Goal: Information Seeking & Learning: Find specific fact

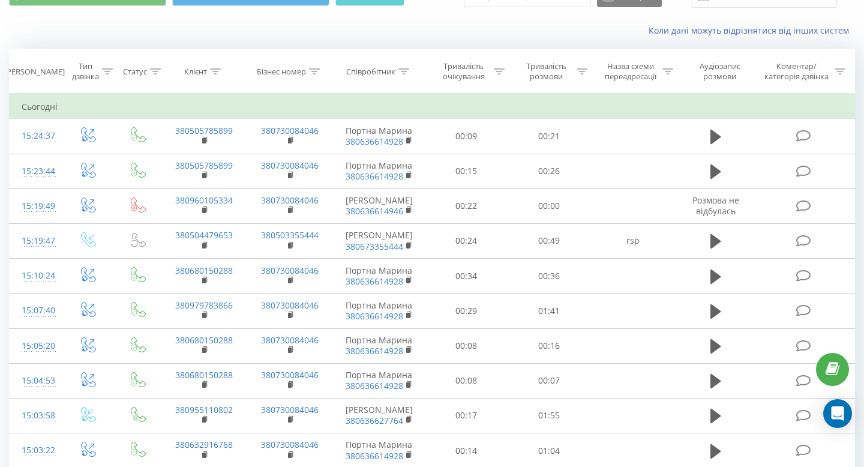
scroll to position [76, 0]
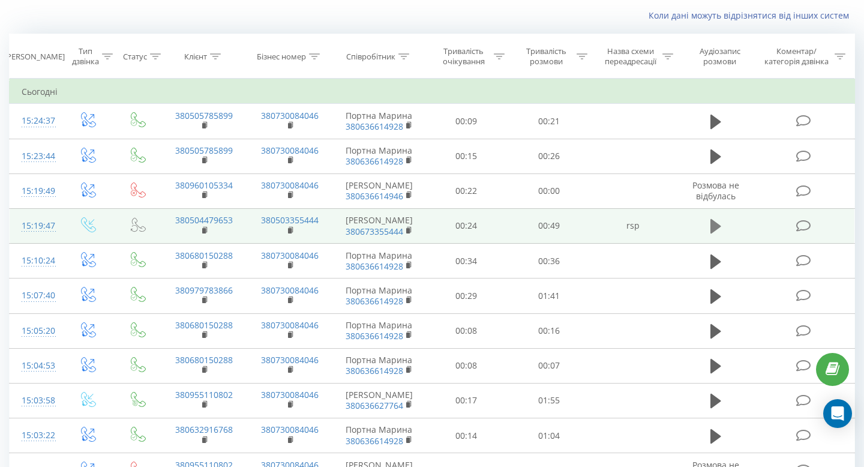
click at [713, 233] on icon at bounding box center [715, 226] width 11 height 14
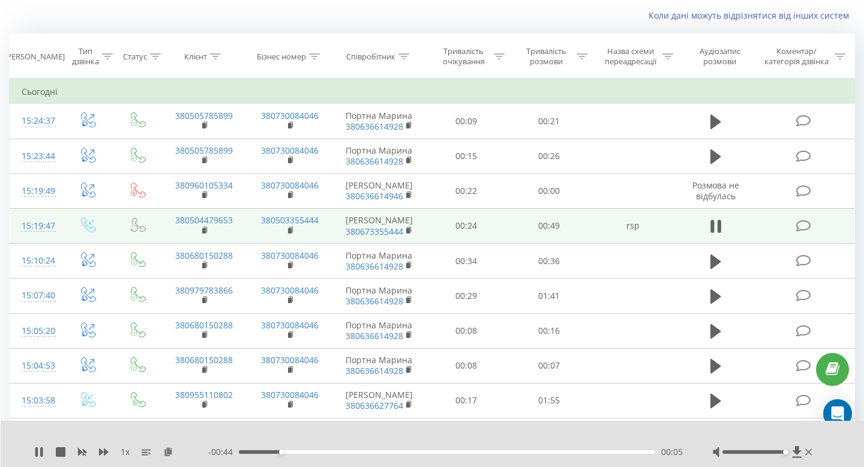
drag, startPoint x: 756, startPoint y: 451, endPoint x: 829, endPoint y: 451, distance: 72.6
click at [829, 451] on div "1 x - 00:44 00:05 00:05" at bounding box center [433, 444] width 864 height 46
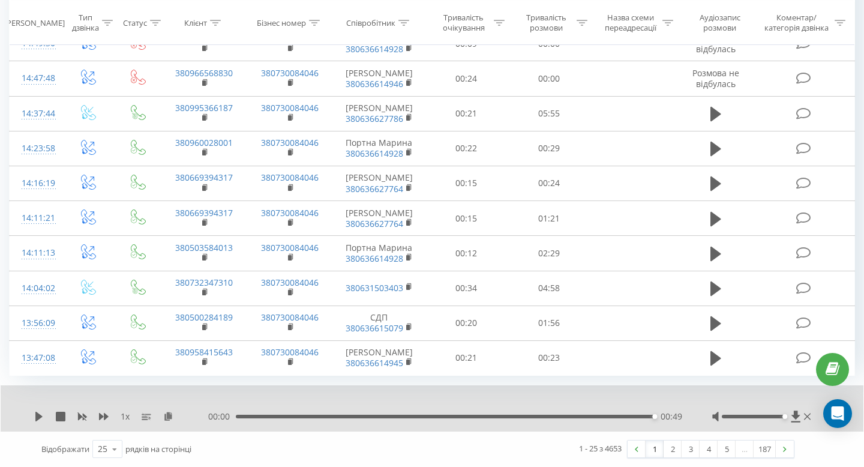
scroll to position [732, 0]
click at [119, 449] on icon at bounding box center [115, 448] width 18 height 23
click at [109, 428] on span "100" at bounding box center [105, 431] width 14 height 11
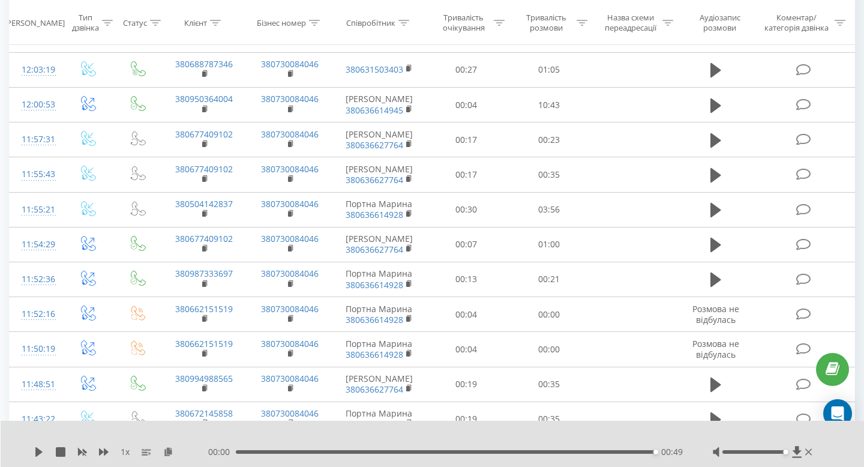
scroll to position [1688, 0]
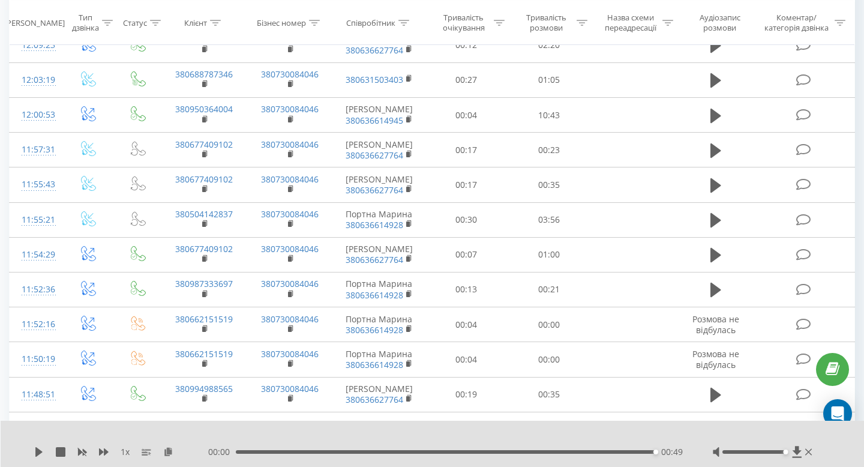
click at [719, 19] on icon at bounding box center [715, 10] width 11 height 17
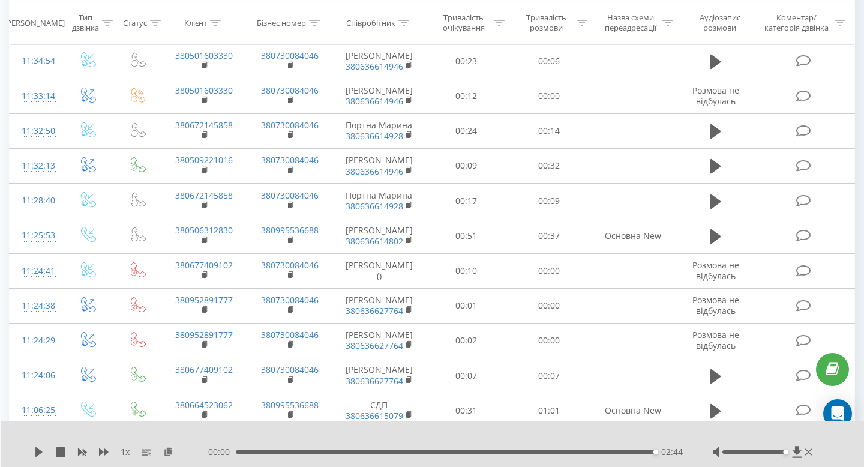
scroll to position [2374, 0]
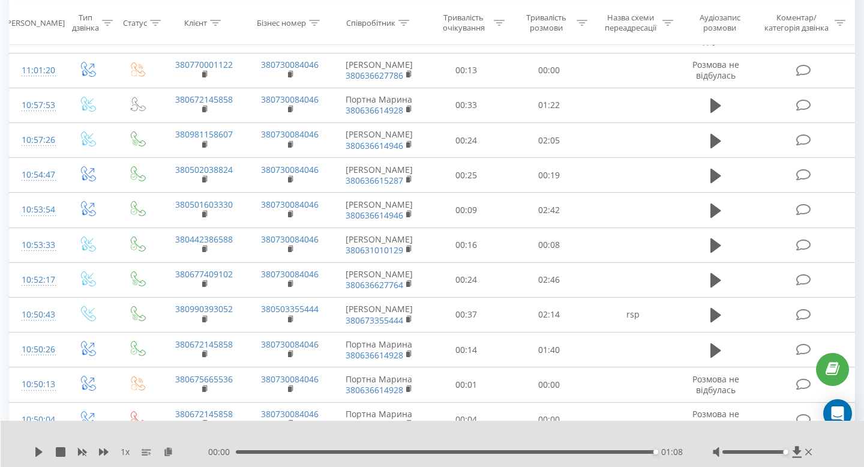
scroll to position [2821, 0]
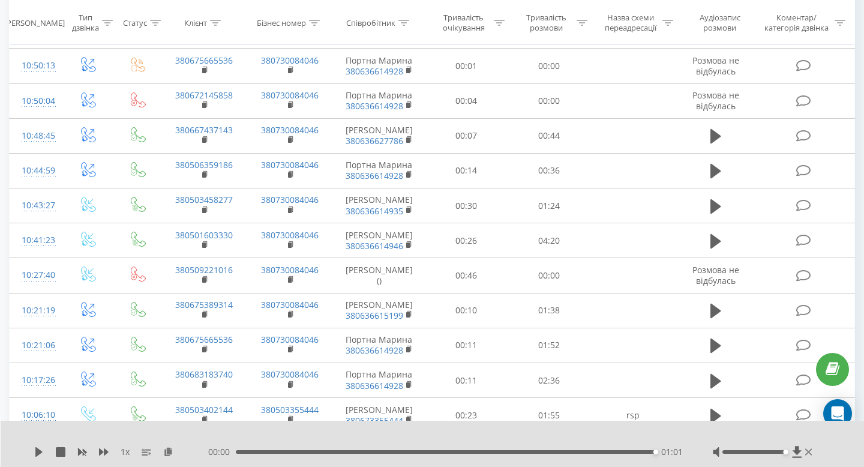
scroll to position [3099, 0]
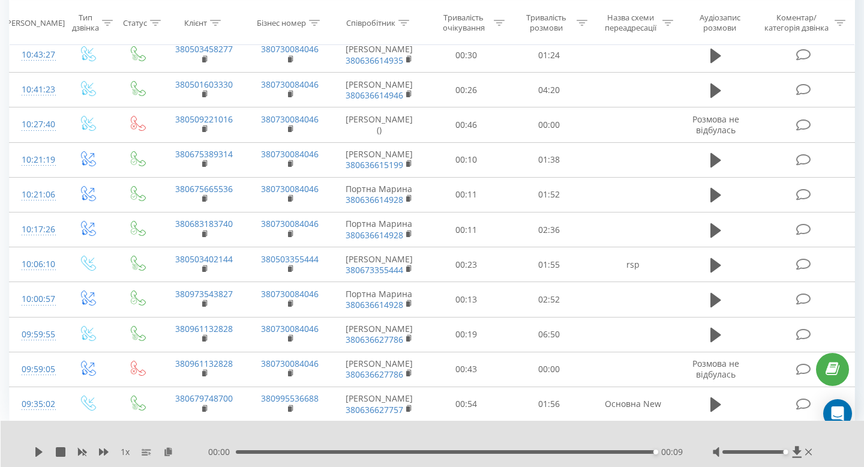
scroll to position [3376, 0]
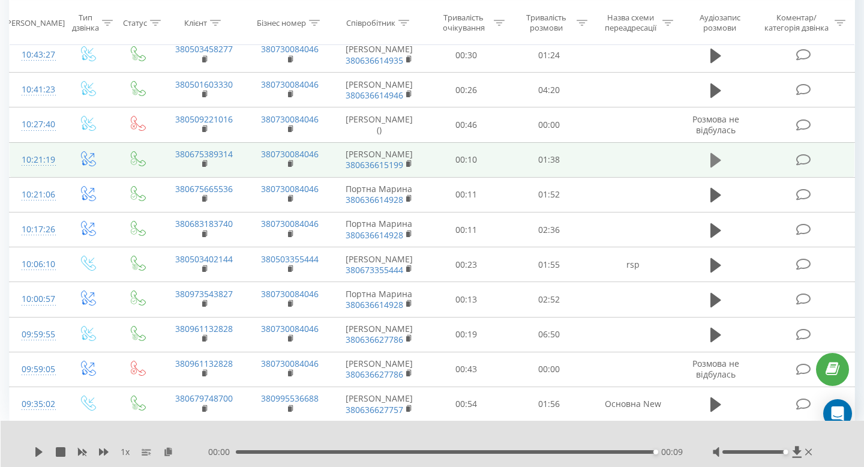
click at [713, 167] on icon at bounding box center [715, 160] width 11 height 14
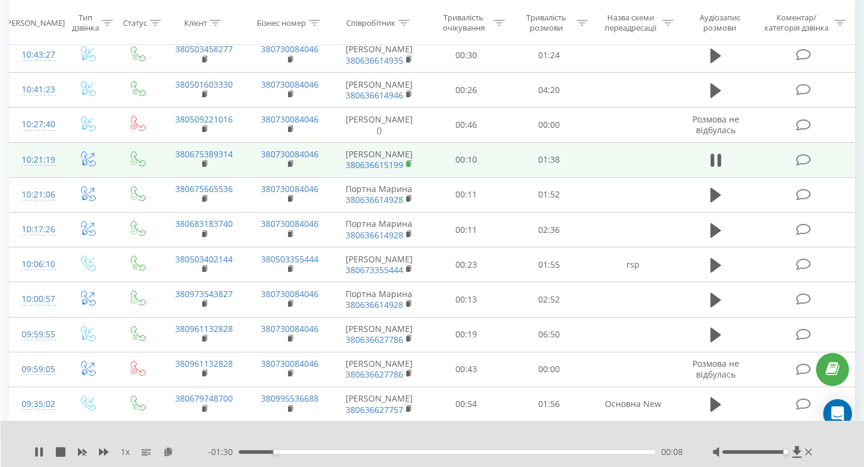
click at [409, 167] on rect at bounding box center [408, 163] width 4 height 5
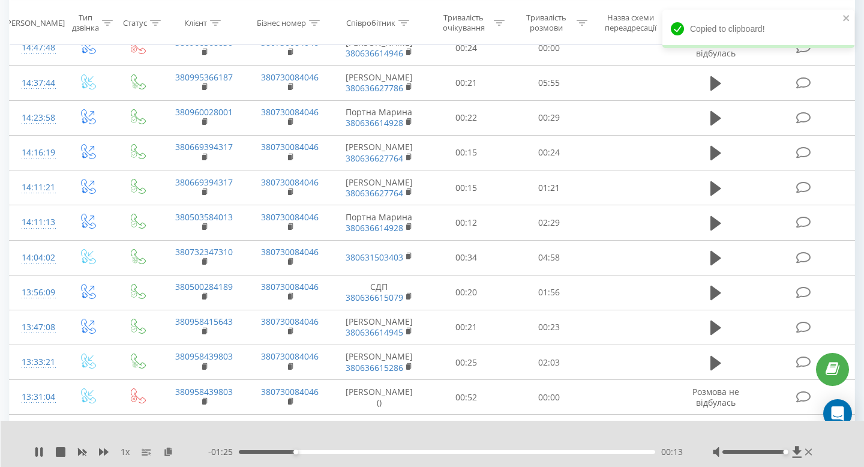
scroll to position [0, 0]
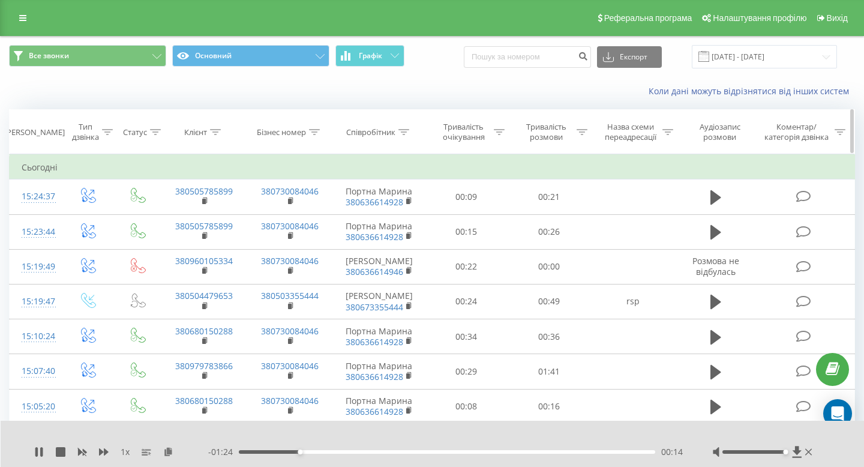
click at [403, 132] on icon at bounding box center [403, 132] width 11 height 6
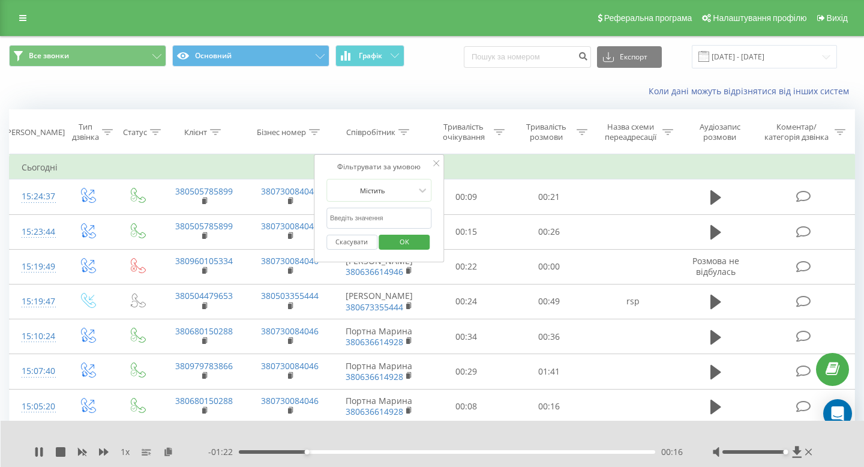
click at [370, 215] on input "text" at bounding box center [379, 218] width 106 height 21
paste input "380636615199"
type input "380636615199"
click at [398, 242] on span "OK" at bounding box center [405, 241] width 34 height 19
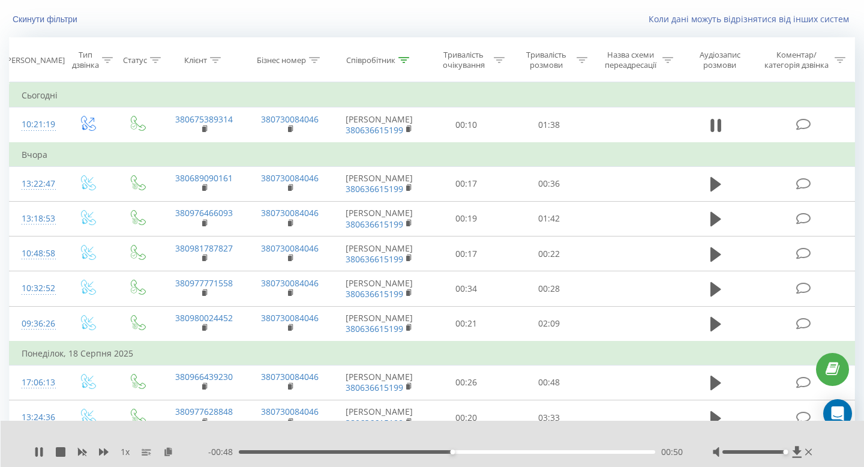
scroll to position [76, 0]
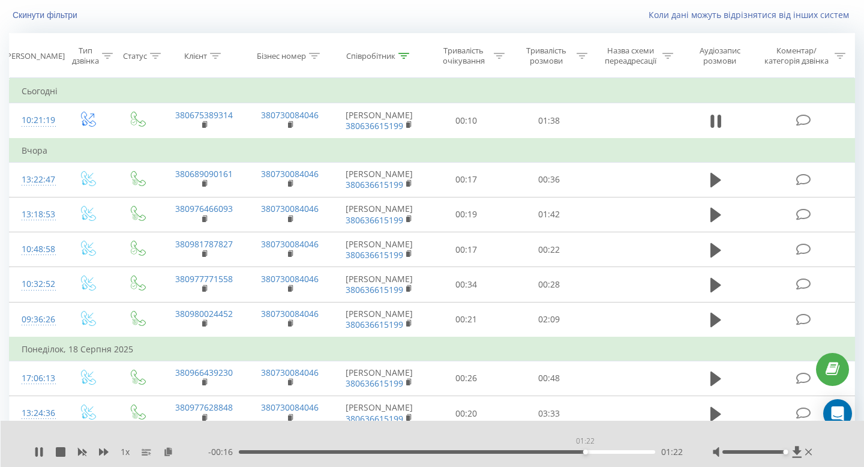
click at [585, 451] on div "01:22" at bounding box center [447, 452] width 416 height 4
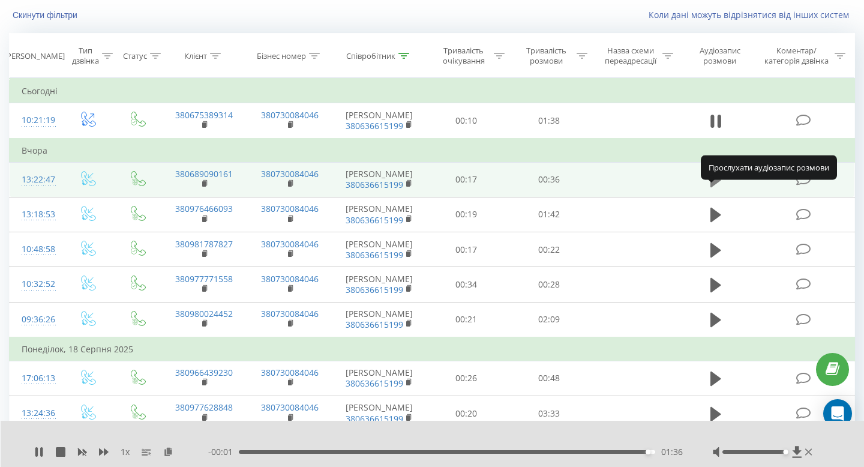
click at [716, 187] on icon at bounding box center [715, 180] width 11 height 14
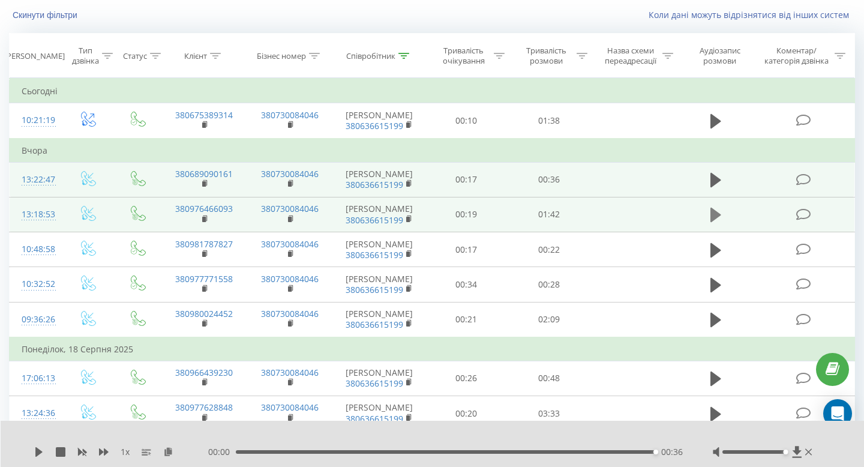
click at [714, 222] on icon at bounding box center [715, 215] width 11 height 14
click at [796, 452] on icon at bounding box center [796, 451] width 9 height 11
click at [715, 223] on icon at bounding box center [715, 214] width 11 height 17
click at [718, 188] on icon at bounding box center [715, 180] width 11 height 17
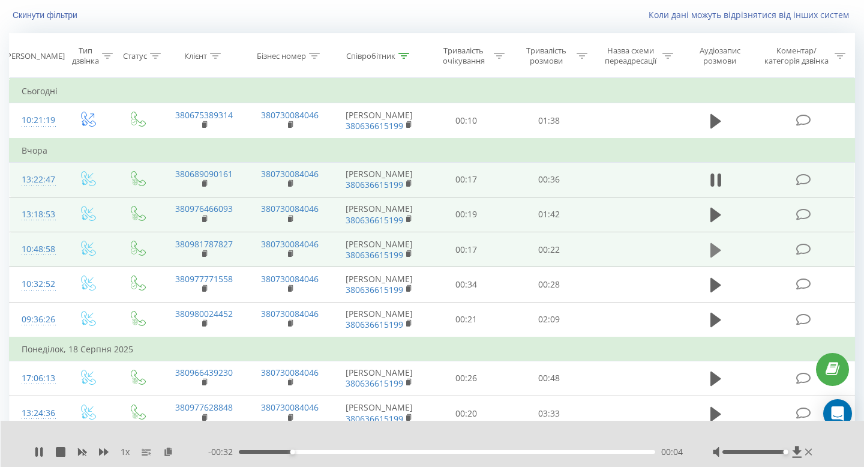
click at [714, 257] on icon at bounding box center [715, 249] width 11 height 14
click at [715, 222] on icon at bounding box center [715, 215] width 11 height 14
click at [718, 257] on icon at bounding box center [715, 249] width 11 height 14
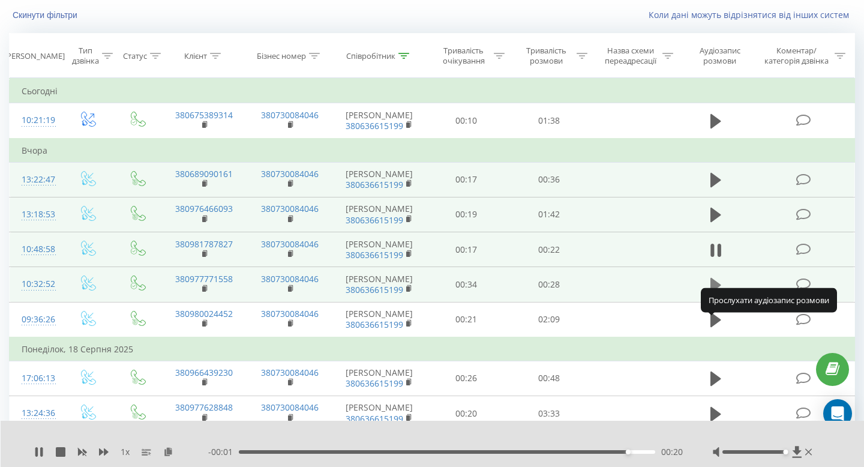
click at [716, 292] on icon at bounding box center [715, 285] width 11 height 14
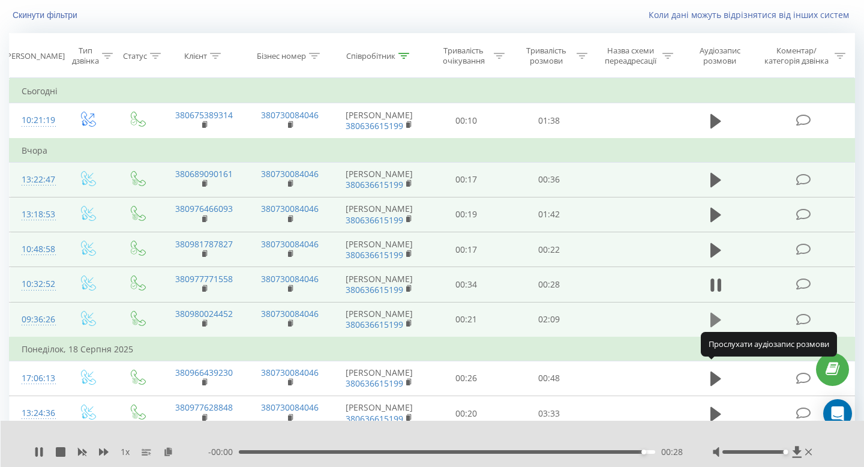
click at [713, 327] on icon at bounding box center [715, 320] width 11 height 14
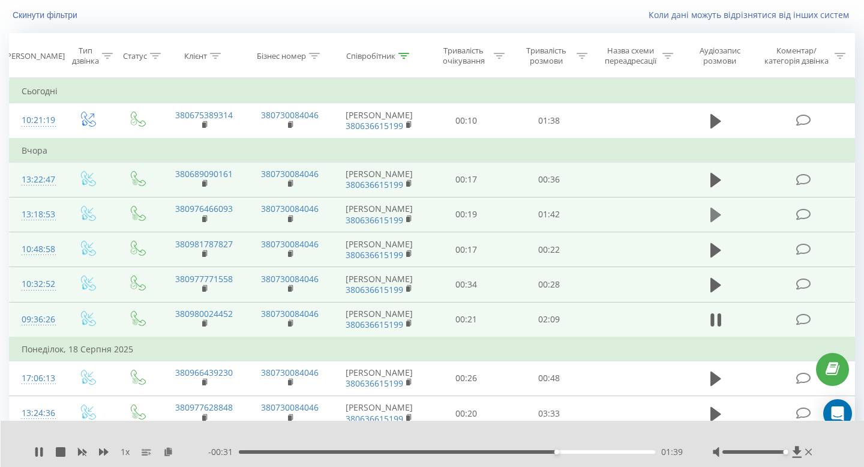
click at [714, 222] on icon at bounding box center [715, 215] width 11 height 14
click at [240, 452] on div "00:00" at bounding box center [447, 452] width 416 height 4
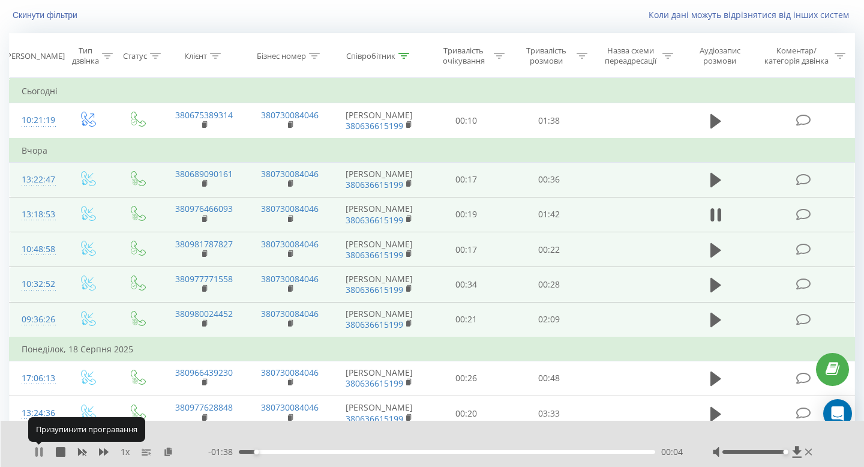
click at [37, 451] on icon at bounding box center [36, 452] width 2 height 10
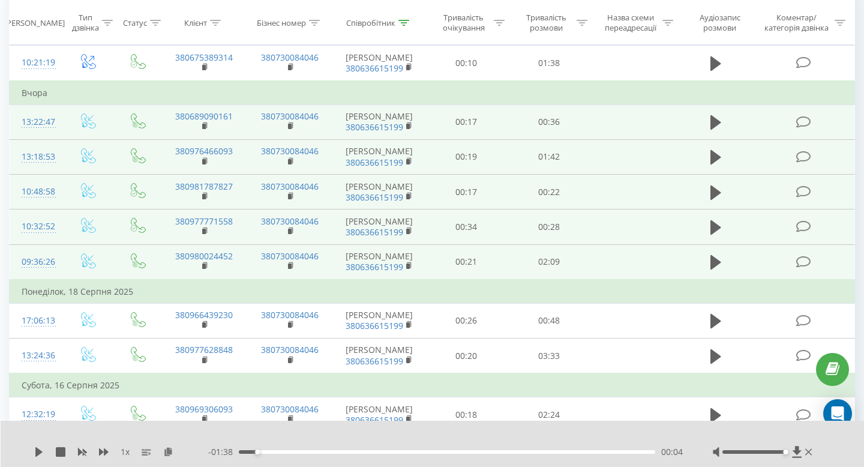
scroll to position [151, 0]
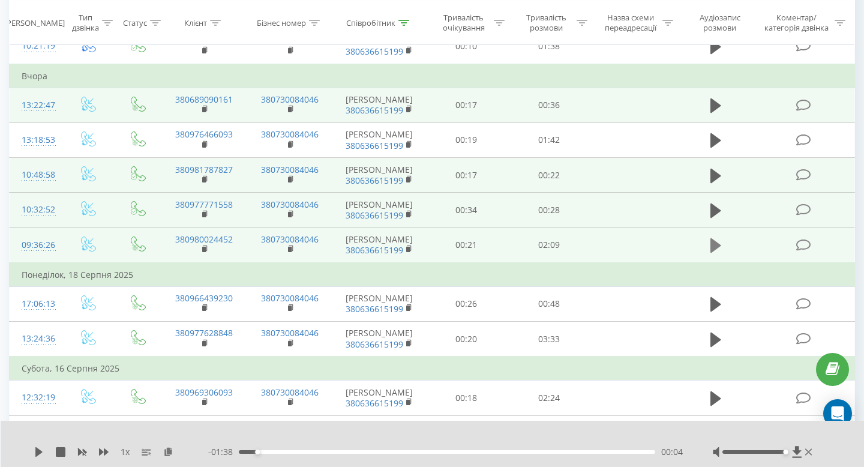
click at [719, 254] on icon at bounding box center [715, 245] width 11 height 17
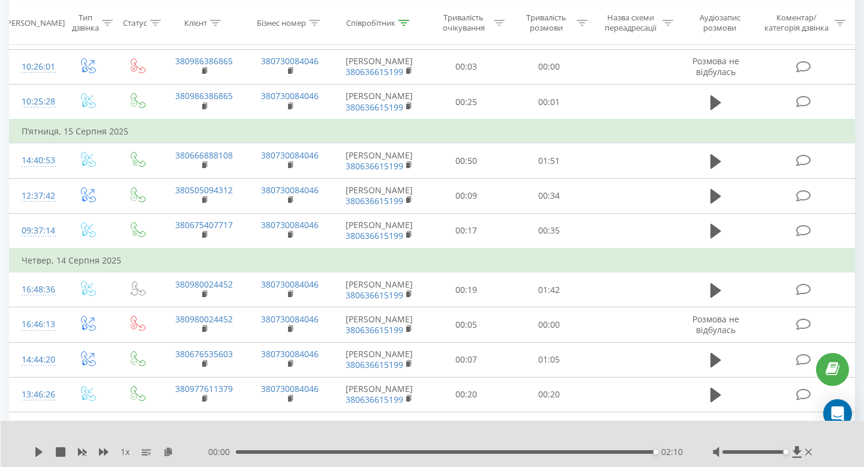
scroll to position [0, 0]
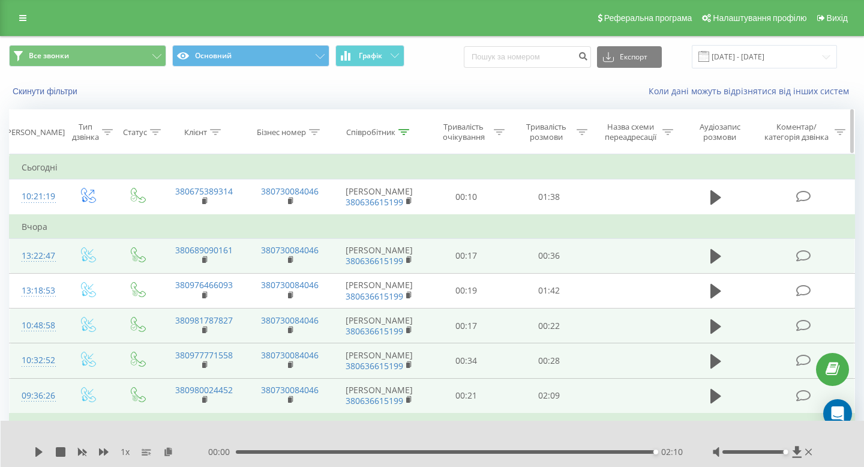
click at [404, 131] on icon at bounding box center [403, 132] width 11 height 6
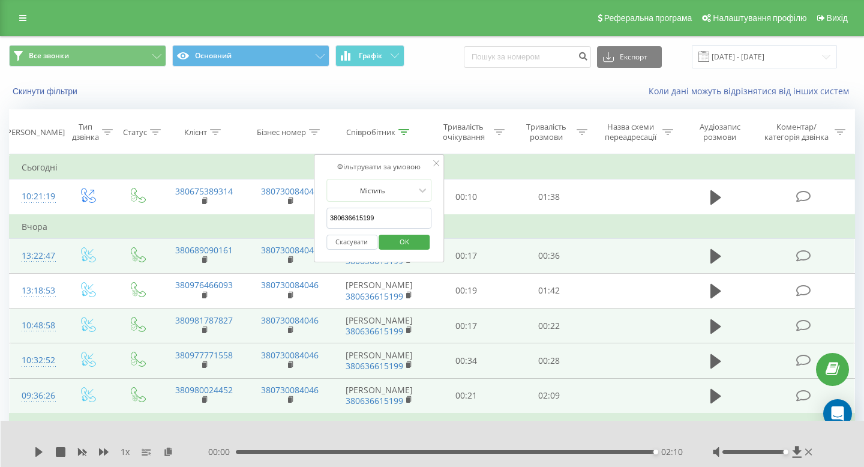
click at [395, 217] on input "380636615199" at bounding box center [379, 218] width 106 height 21
click at [396, 245] on span "OK" at bounding box center [405, 241] width 34 height 19
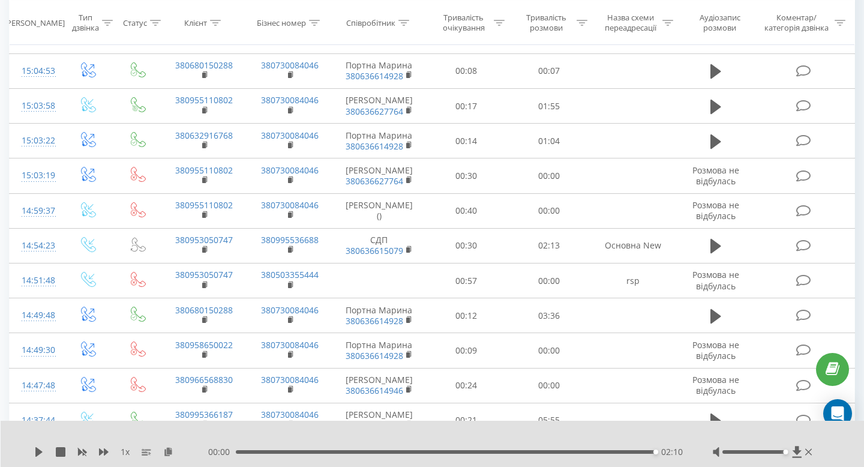
scroll to position [417, 0]
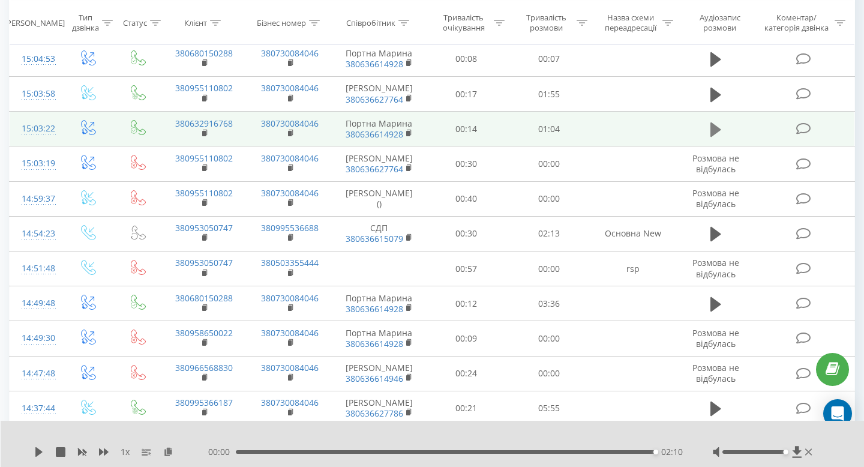
click at [713, 137] on icon at bounding box center [715, 129] width 11 height 14
